Goal: Transaction & Acquisition: Purchase product/service

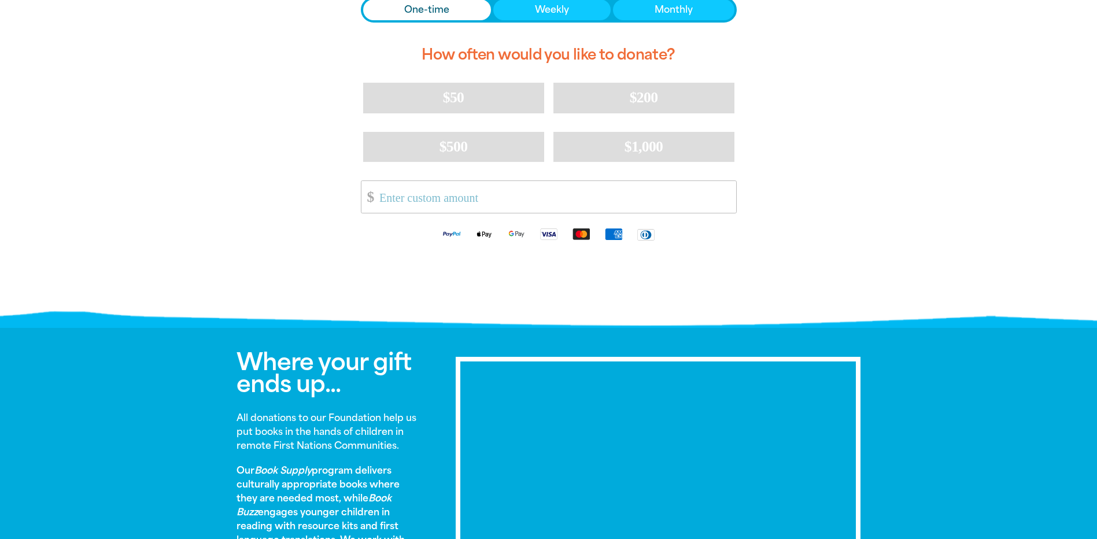
scroll to position [180, 0]
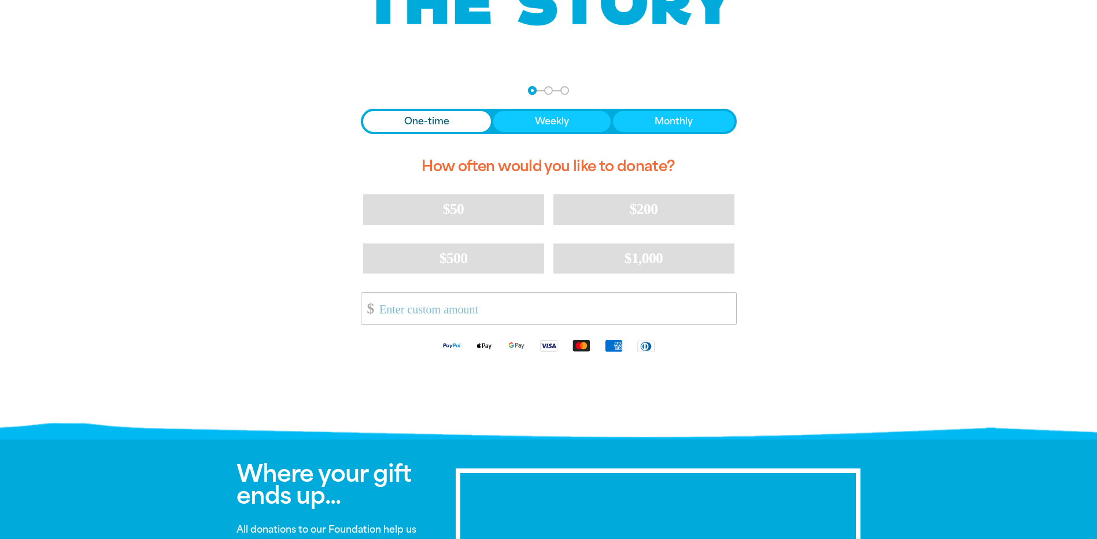
click at [442, 311] on input "Other Amount" at bounding box center [553, 309] width 364 height 32
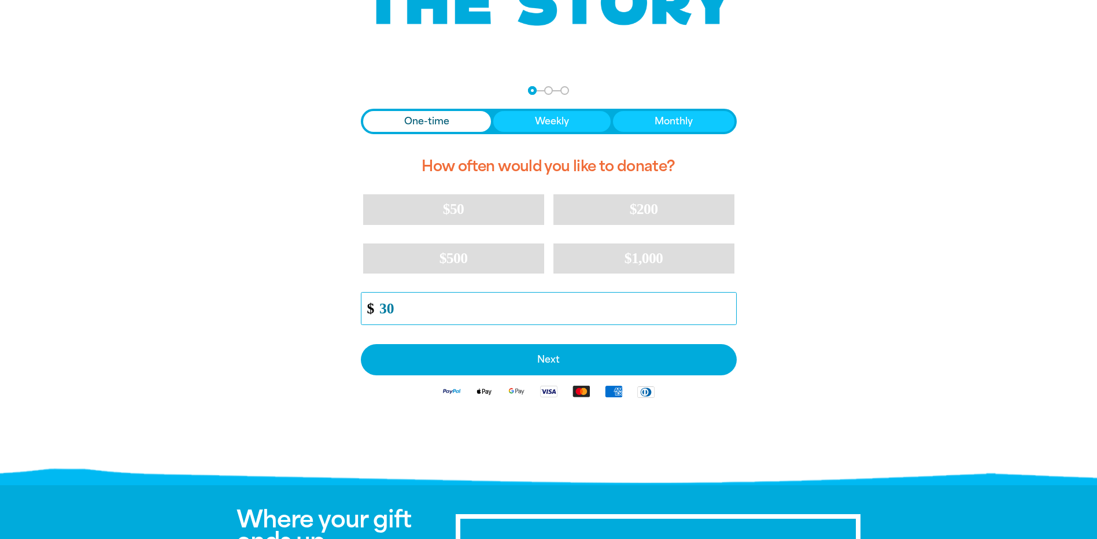
type input "30"
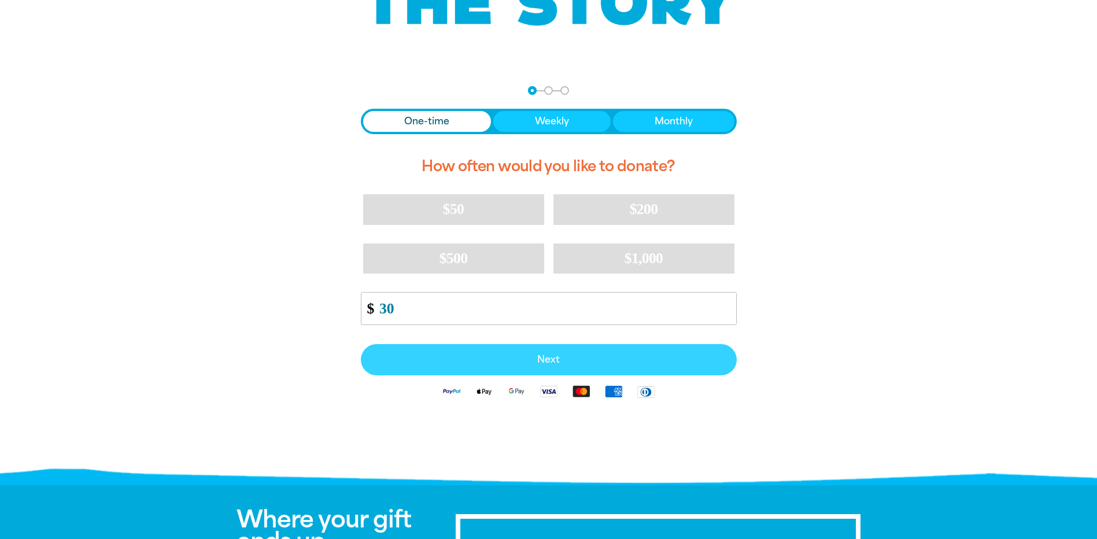
click at [492, 361] on span "Next" at bounding box center [549, 359] width 351 height 9
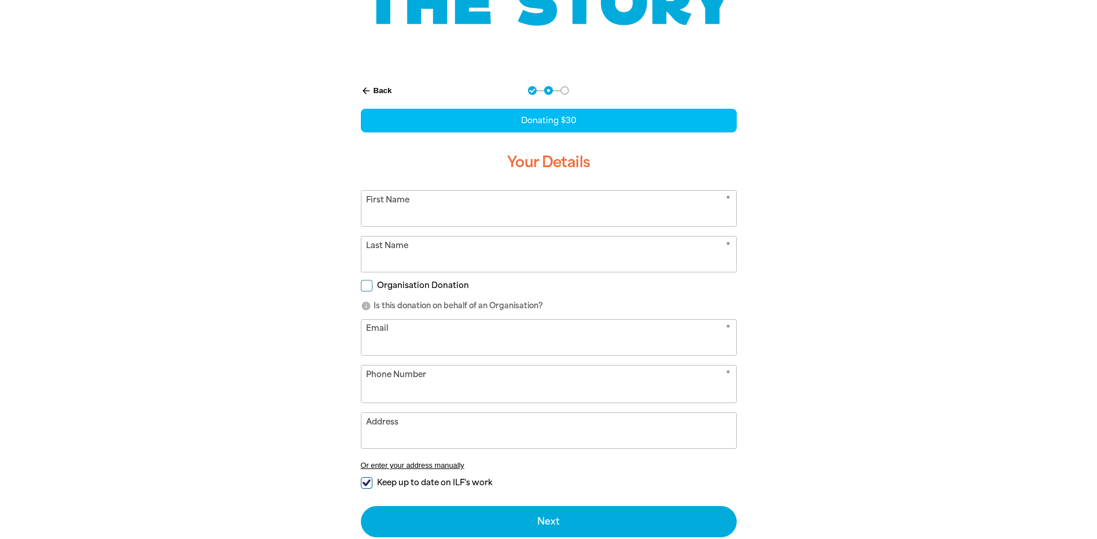
select select "AU"
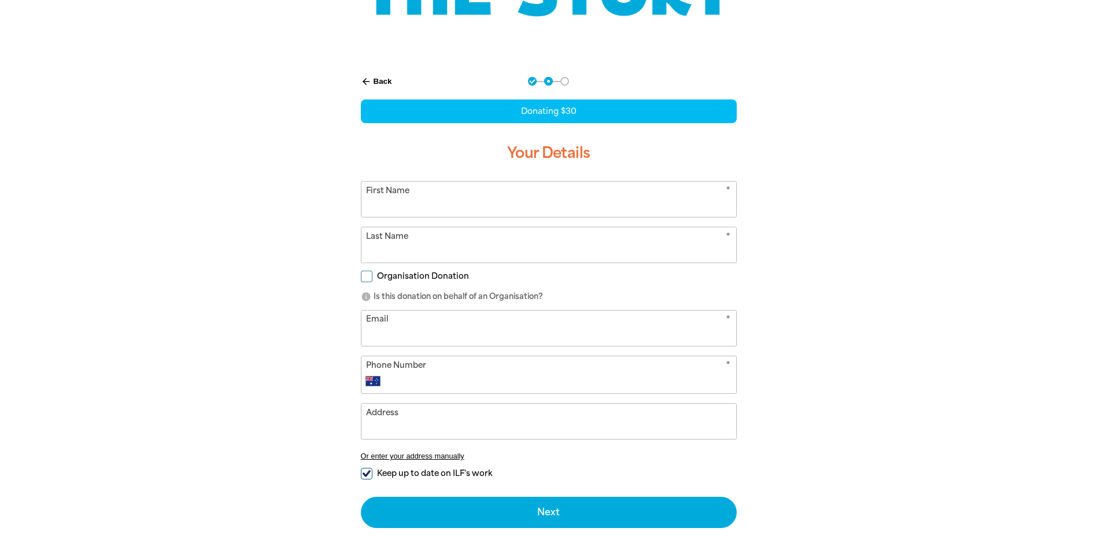
scroll to position [174, 0]
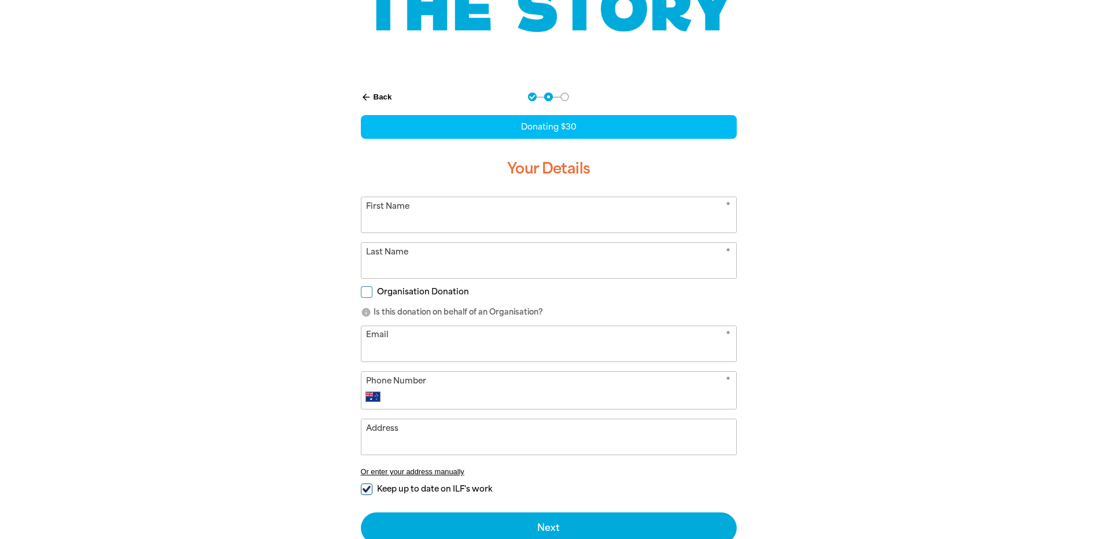
click at [467, 208] on input "First Name" at bounding box center [549, 214] width 375 height 35
type input "[PERSON_NAME]"
type input "Box"
click at [374, 354] on input "Email" at bounding box center [549, 343] width 375 height 35
type input "[DOMAIN_NAME][EMAIL_ADDRESS][DOMAIN_NAME]"
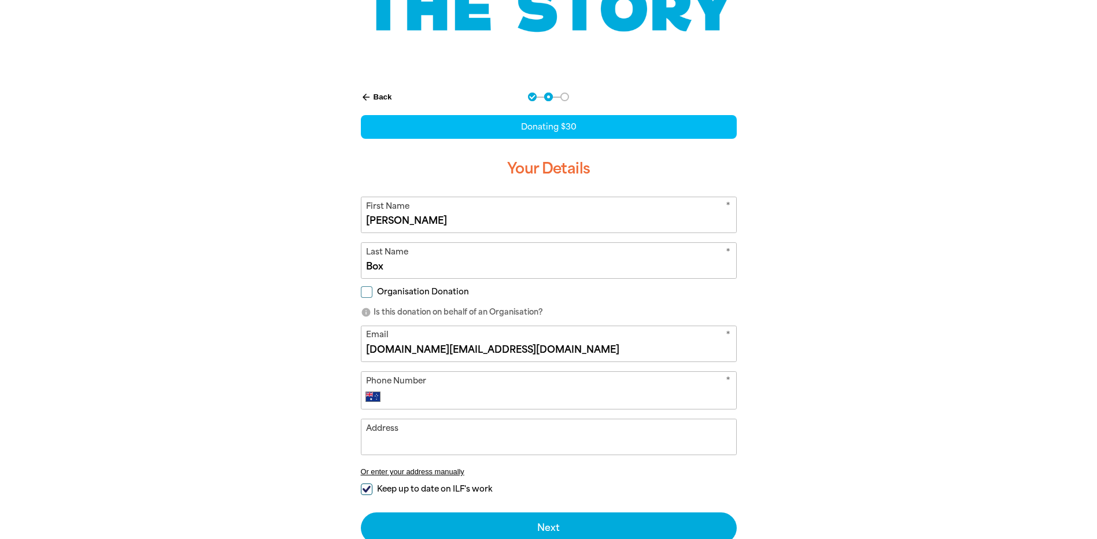
click at [427, 396] on input "Phone Number" at bounding box center [560, 397] width 342 height 14
type input "98722520"
click at [418, 443] on input "Address" at bounding box center [549, 436] width 375 height 35
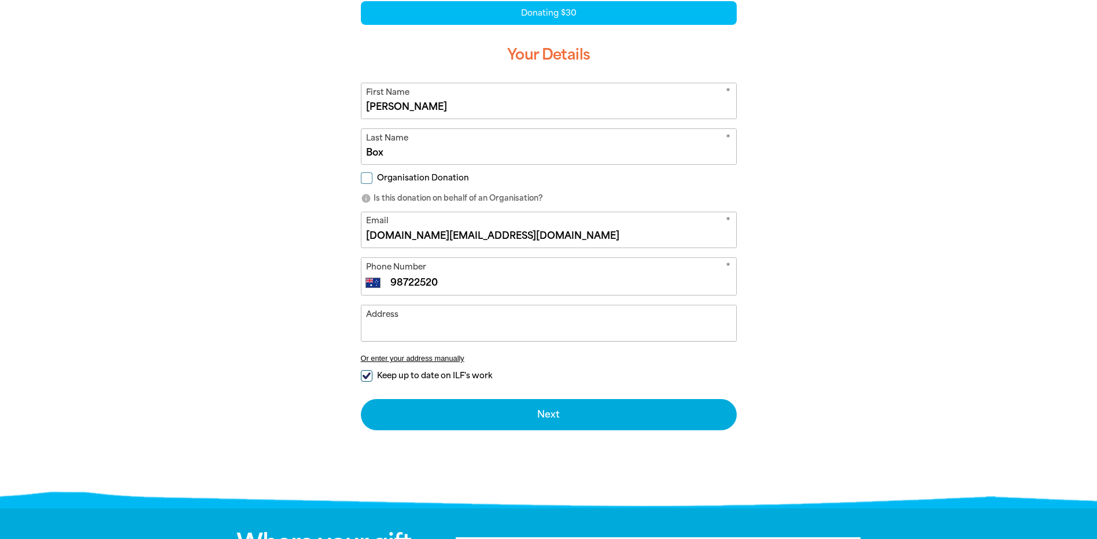
scroll to position [289, 0]
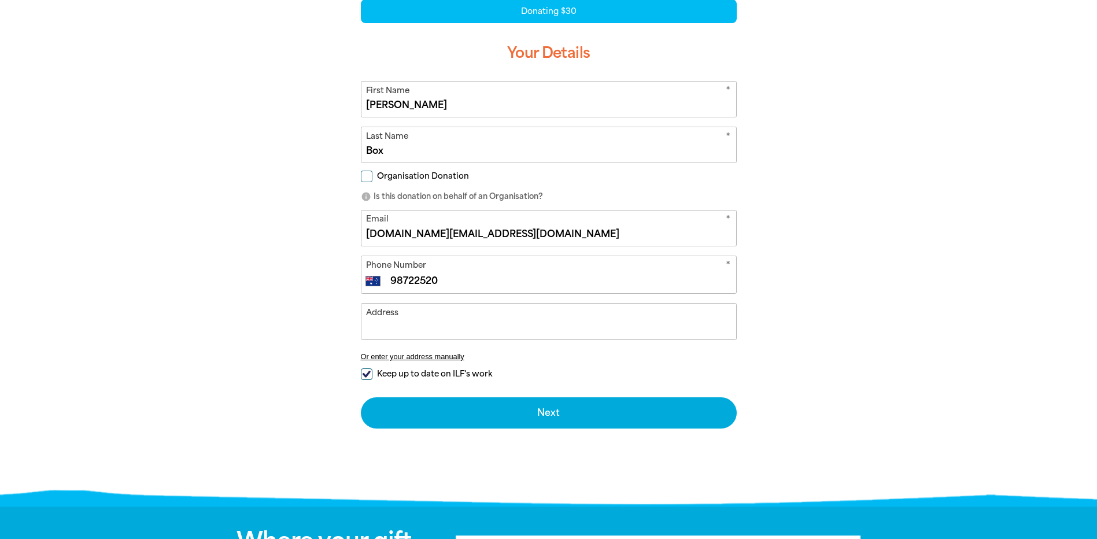
click at [366, 370] on input "Keep up to date on ILF's work" at bounding box center [367, 374] width 12 height 12
checkbox input "false"
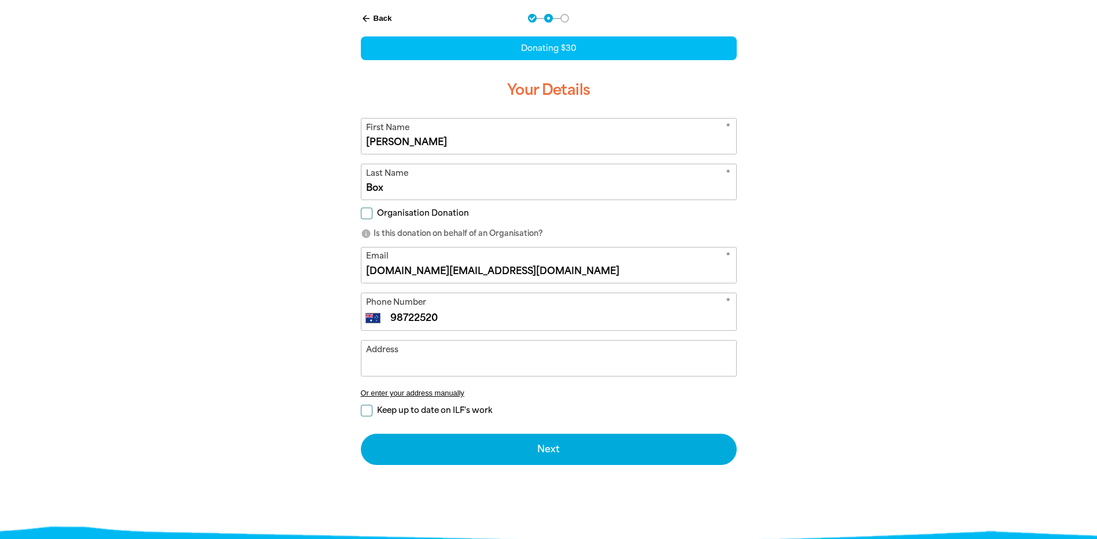
scroll to position [231, 0]
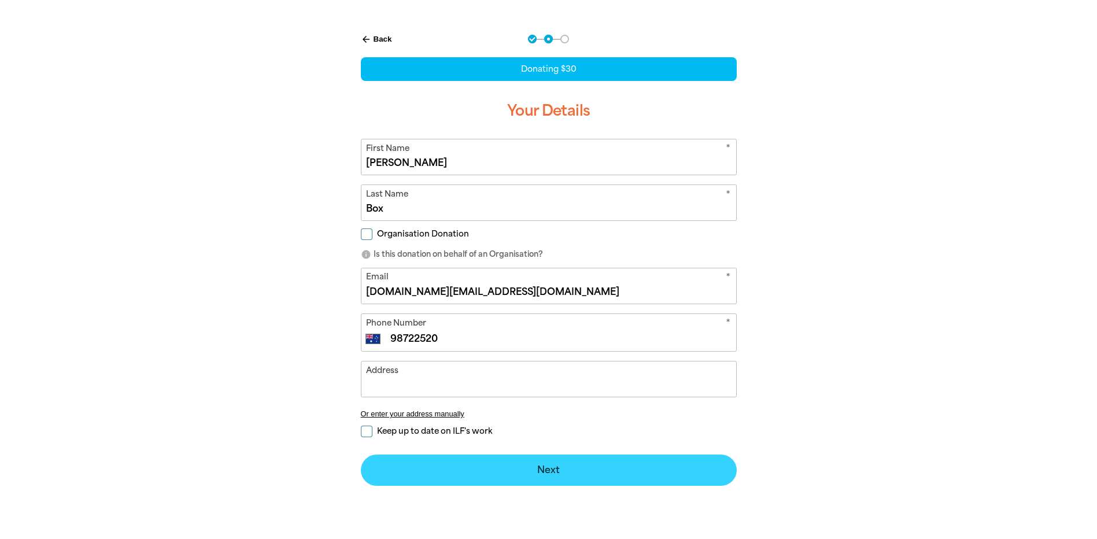
click at [531, 467] on button "Next chevron_right" at bounding box center [549, 470] width 376 height 31
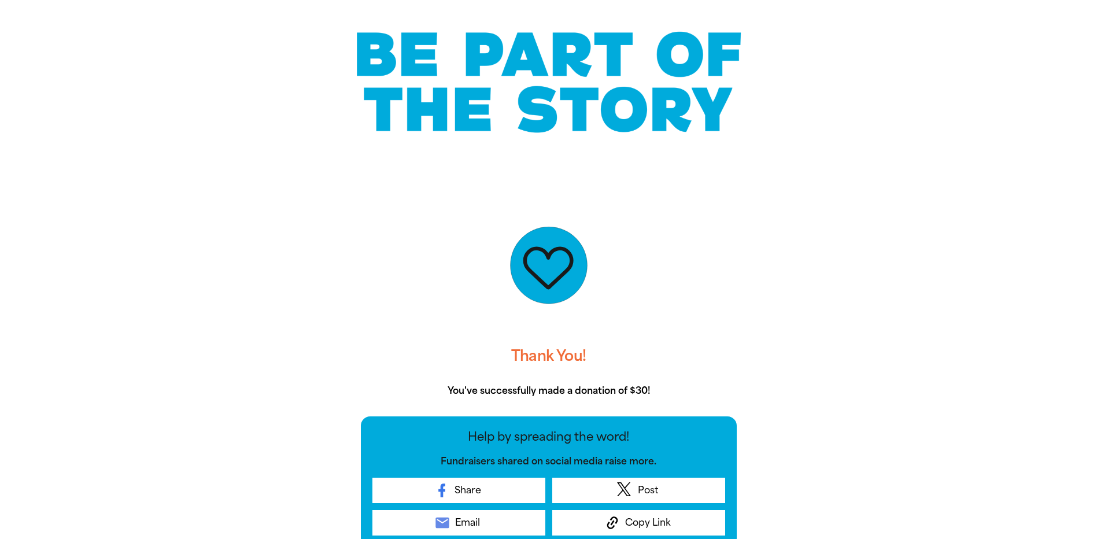
scroll to position [0, 0]
